Goal: Browse casually

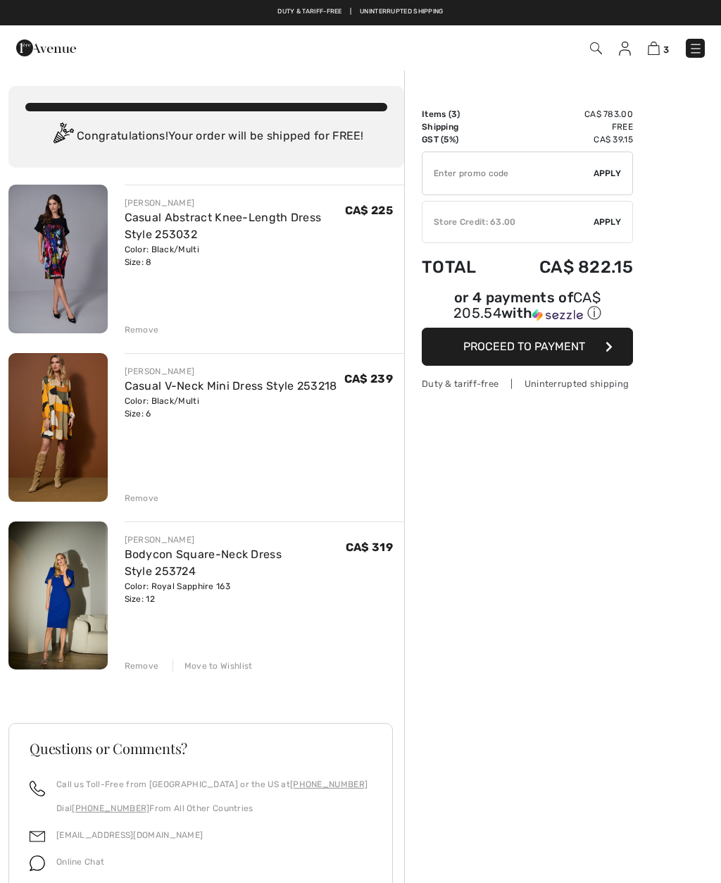
click at [62, 270] on img at bounding box center [57, 259] width 99 height 149
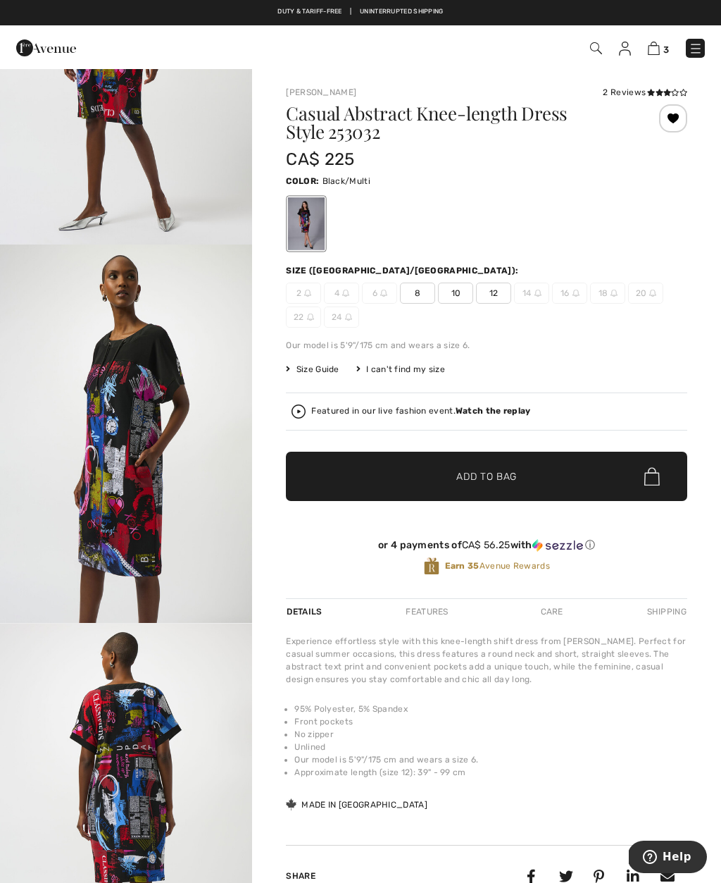
scroll to position [1316, 0]
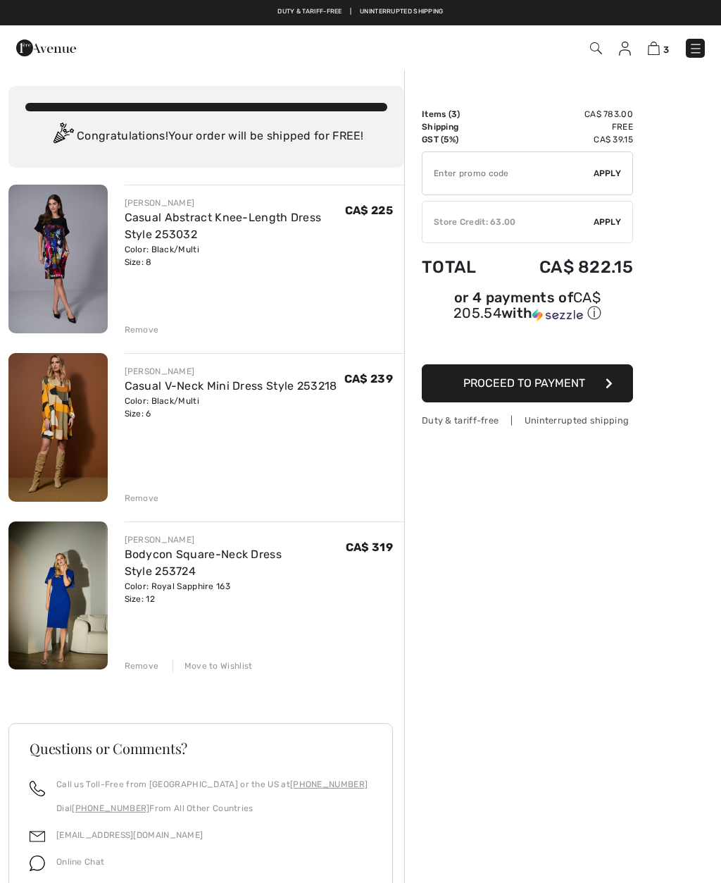
click at [597, 47] on img at bounding box center [596, 48] width 12 height 12
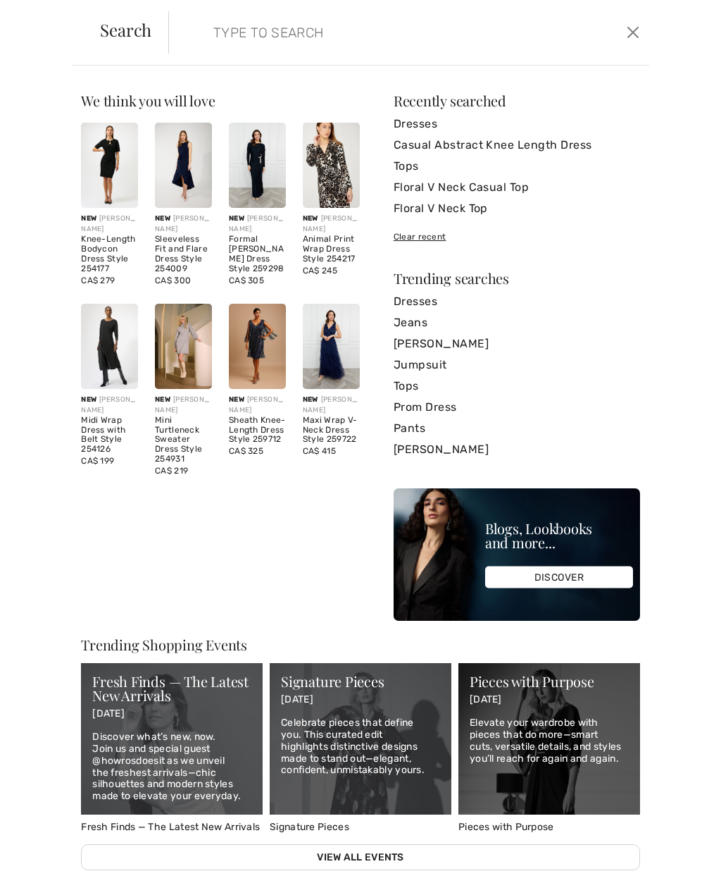
click at [643, 25] on button "Close" at bounding box center [634, 32] width 20 height 23
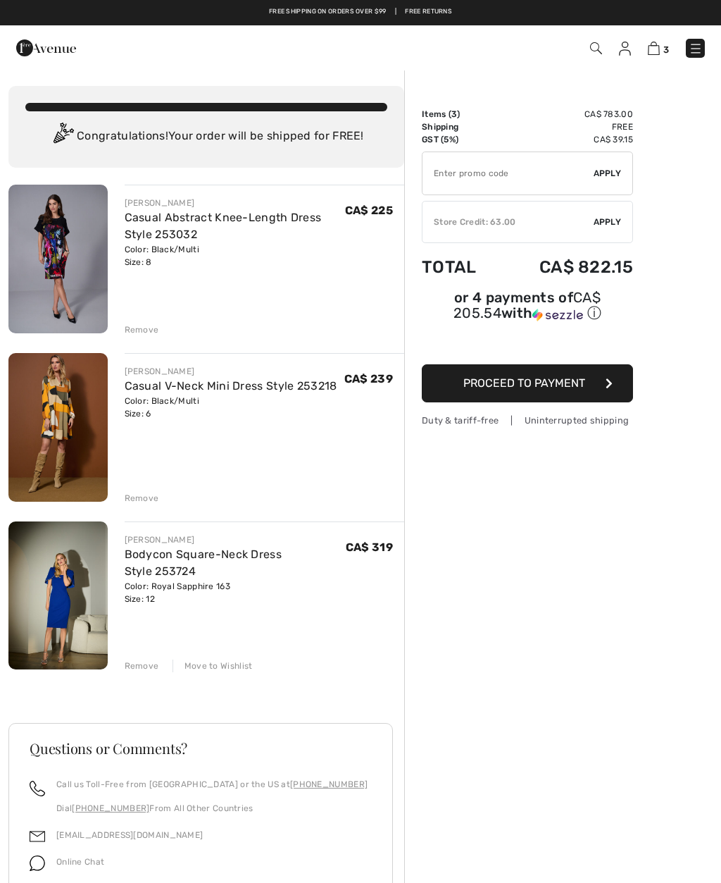
click at [601, 44] on img at bounding box center [596, 48] width 12 height 12
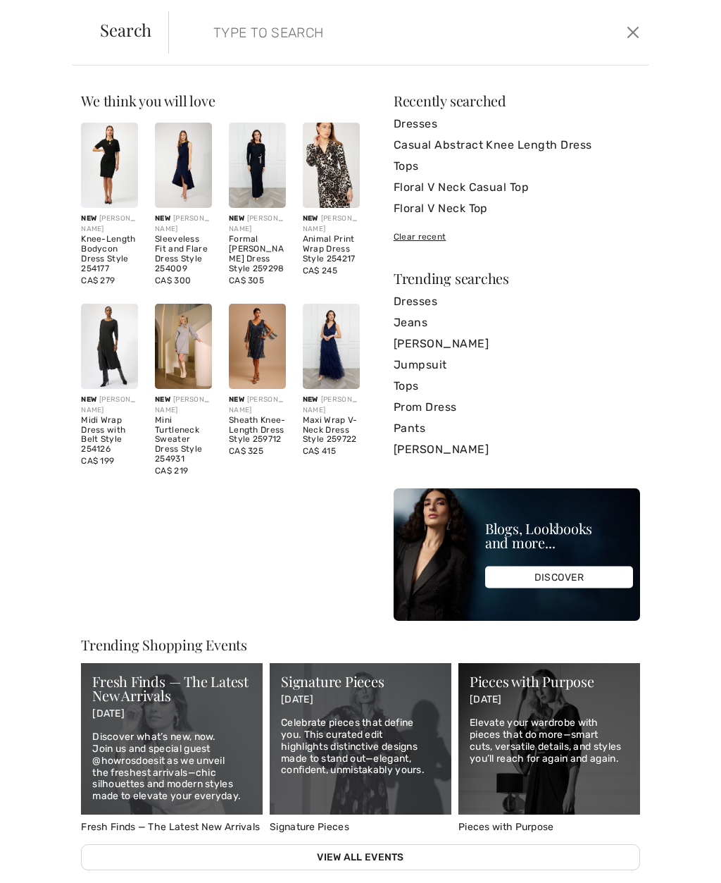
click at [259, 348] on img at bounding box center [257, 346] width 57 height 85
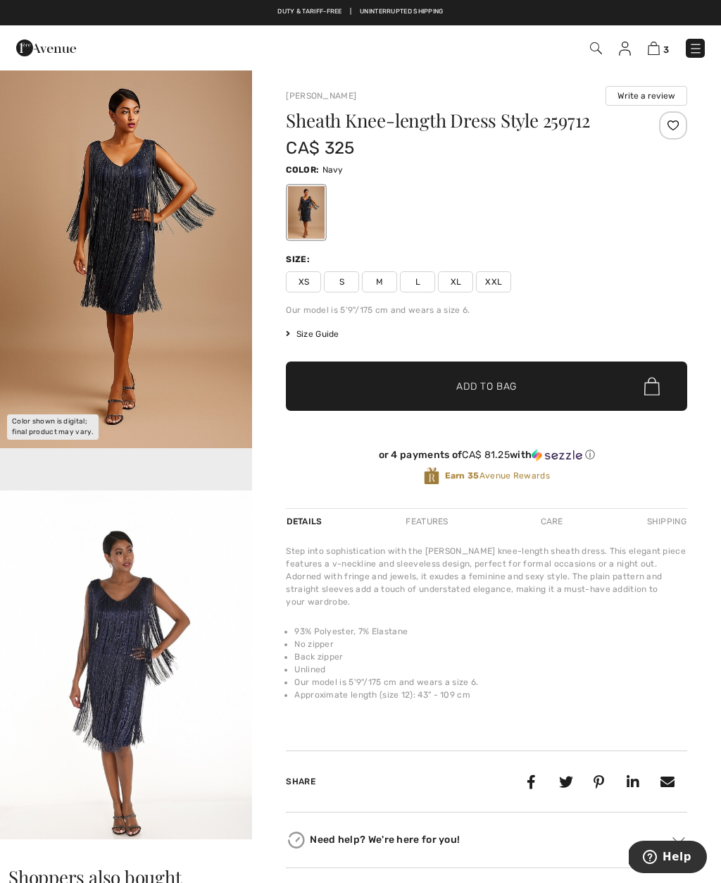
click at [132, 662] on img "2 / 2" at bounding box center [126, 679] width 252 height 379
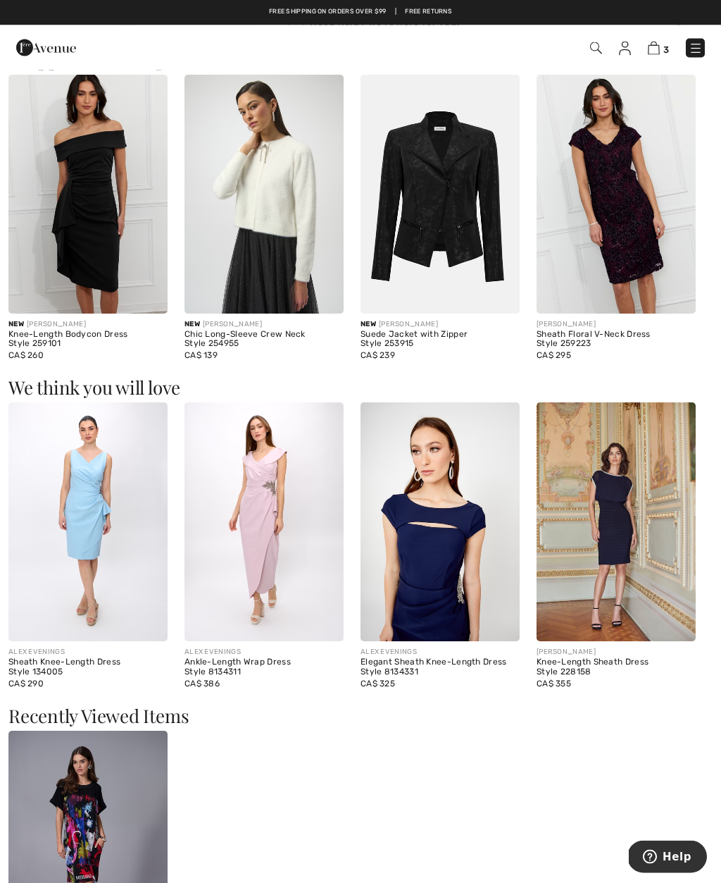
scroll to position [815, 0]
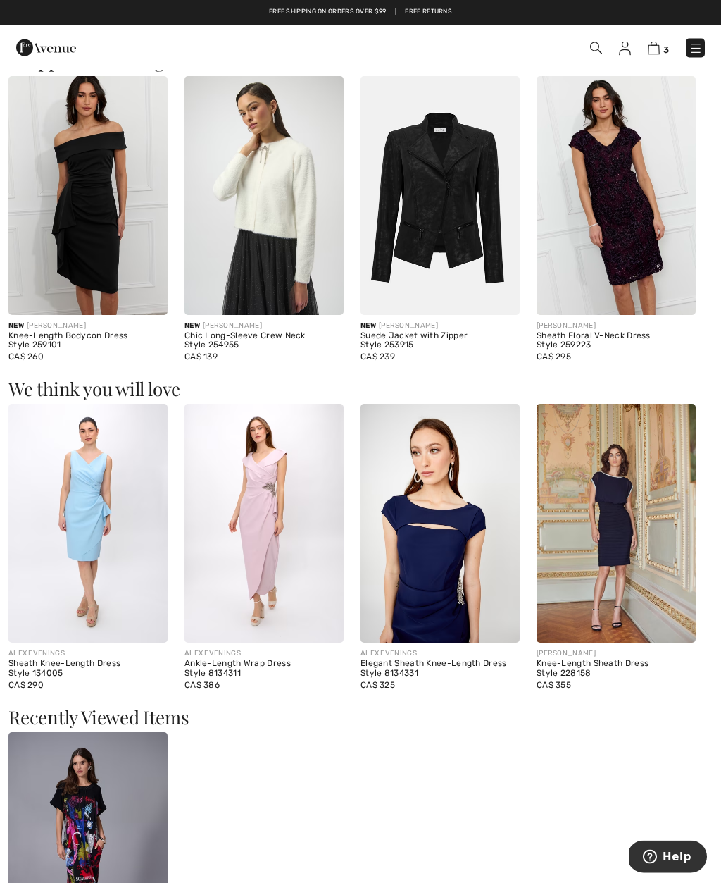
click at [260, 533] on img at bounding box center [264, 523] width 159 height 239
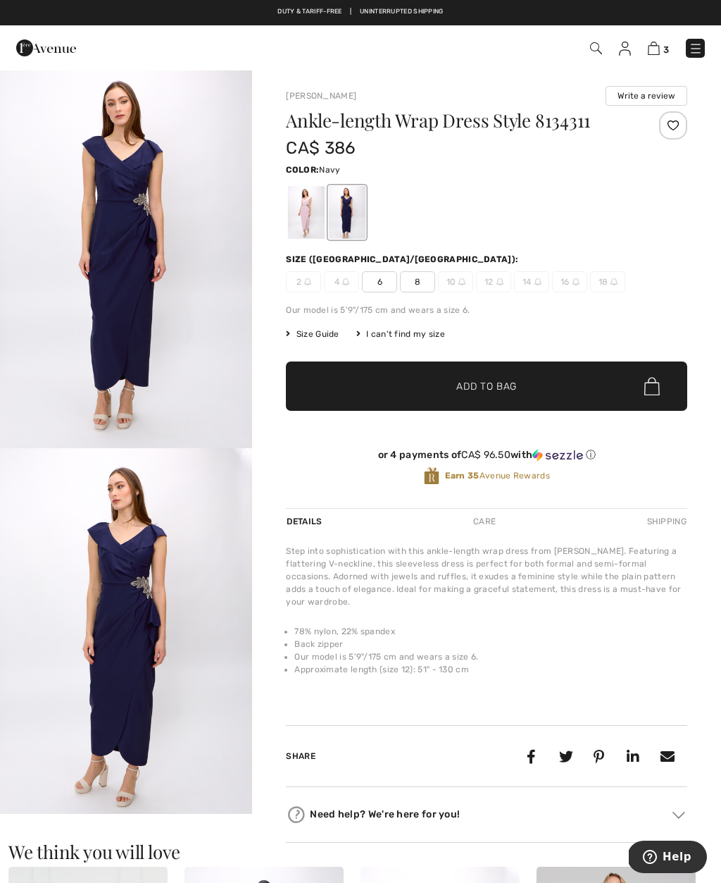
click at [123, 602] on img "2 / 4" at bounding box center [126, 637] width 252 height 379
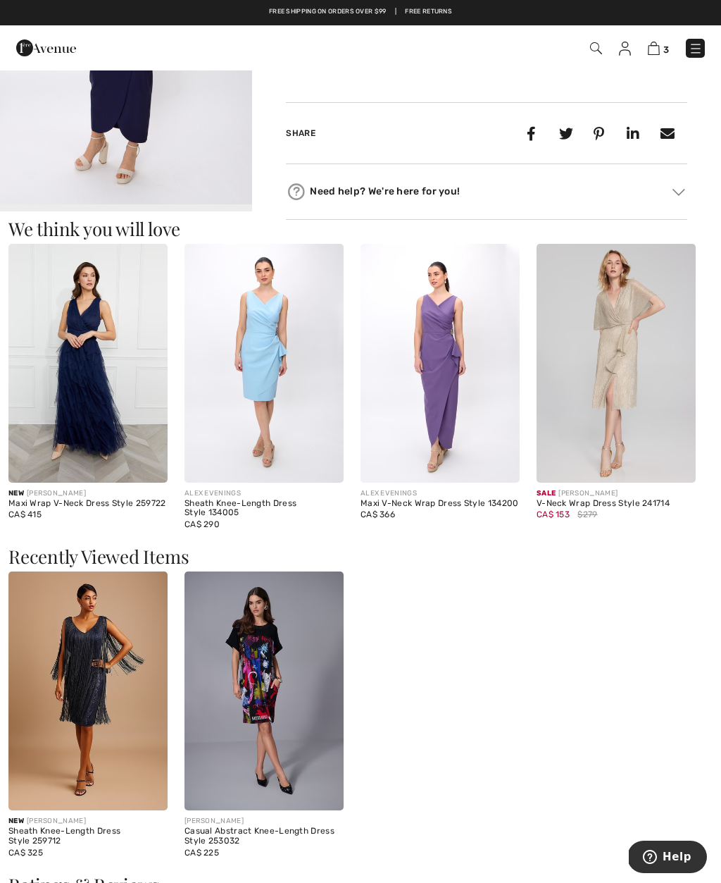
scroll to position [693, 0]
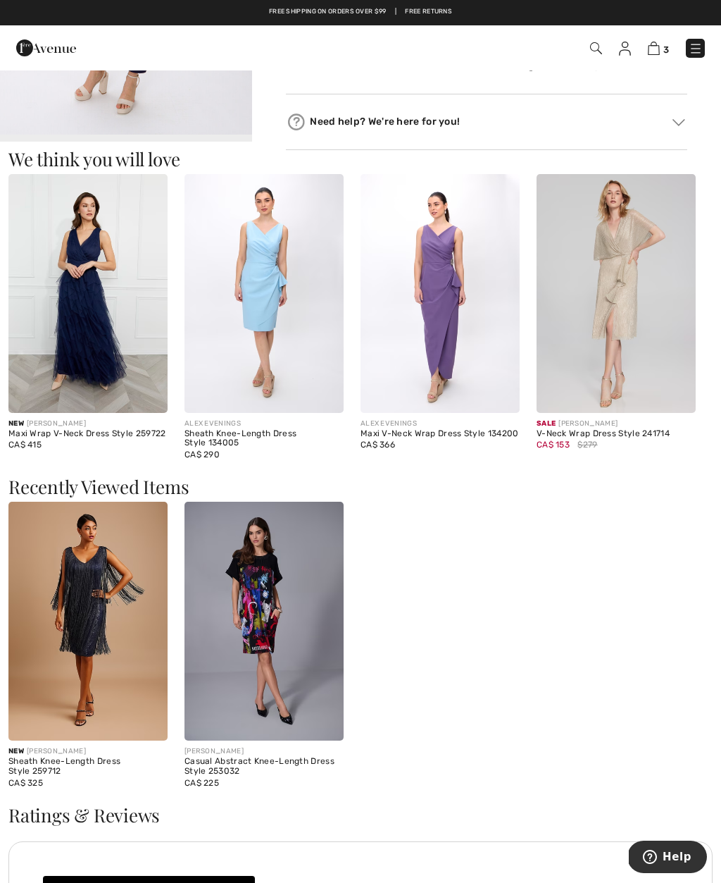
click at [618, 334] on img at bounding box center [616, 293] width 159 height 239
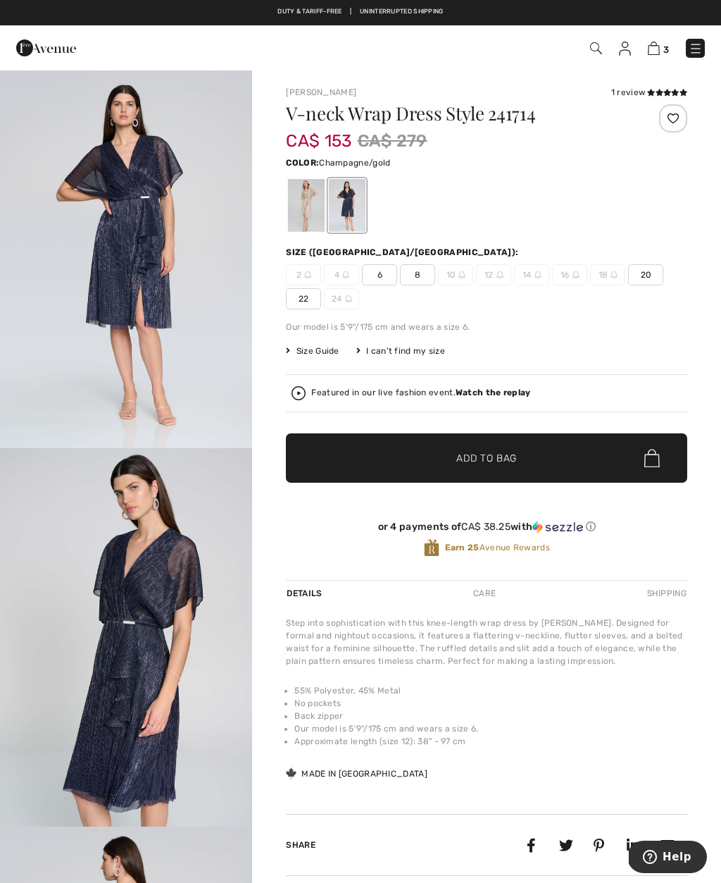
click at [304, 208] on div at bounding box center [306, 205] width 37 height 53
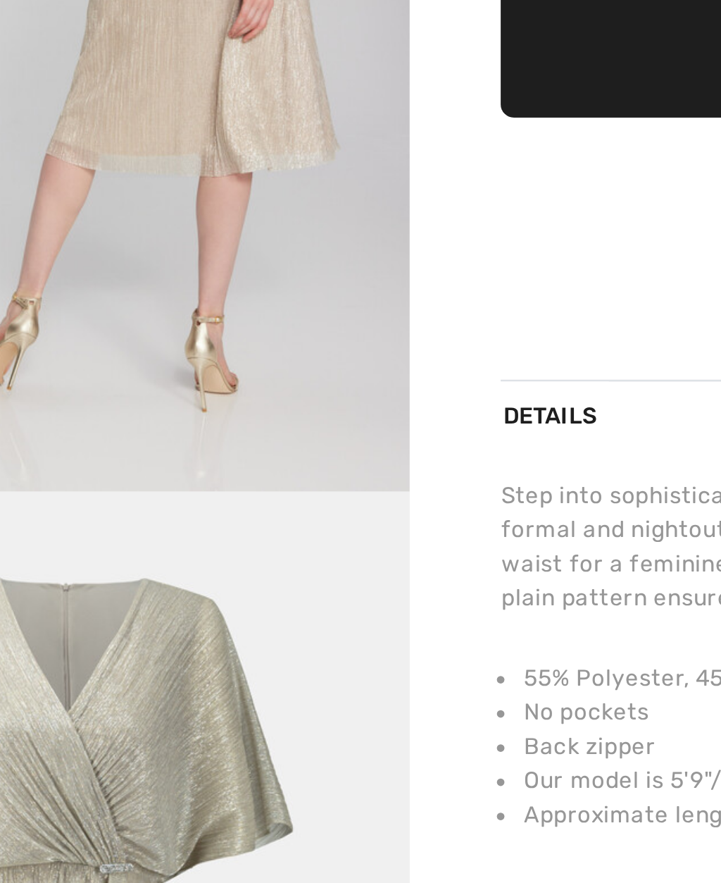
scroll to position [1027, 0]
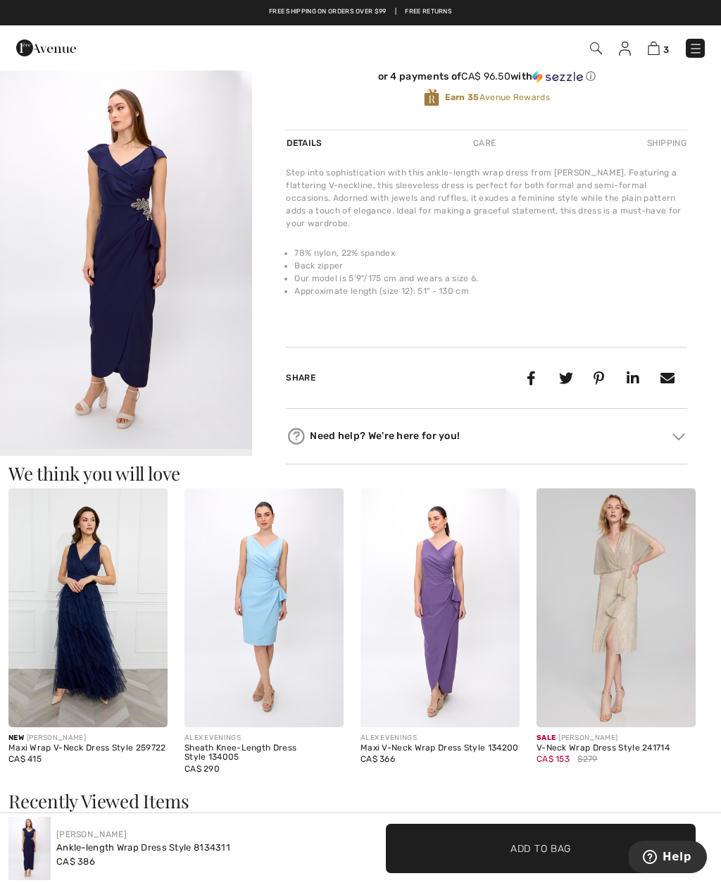
scroll to position [377, 0]
